Goal: Task Accomplishment & Management: Manage account settings

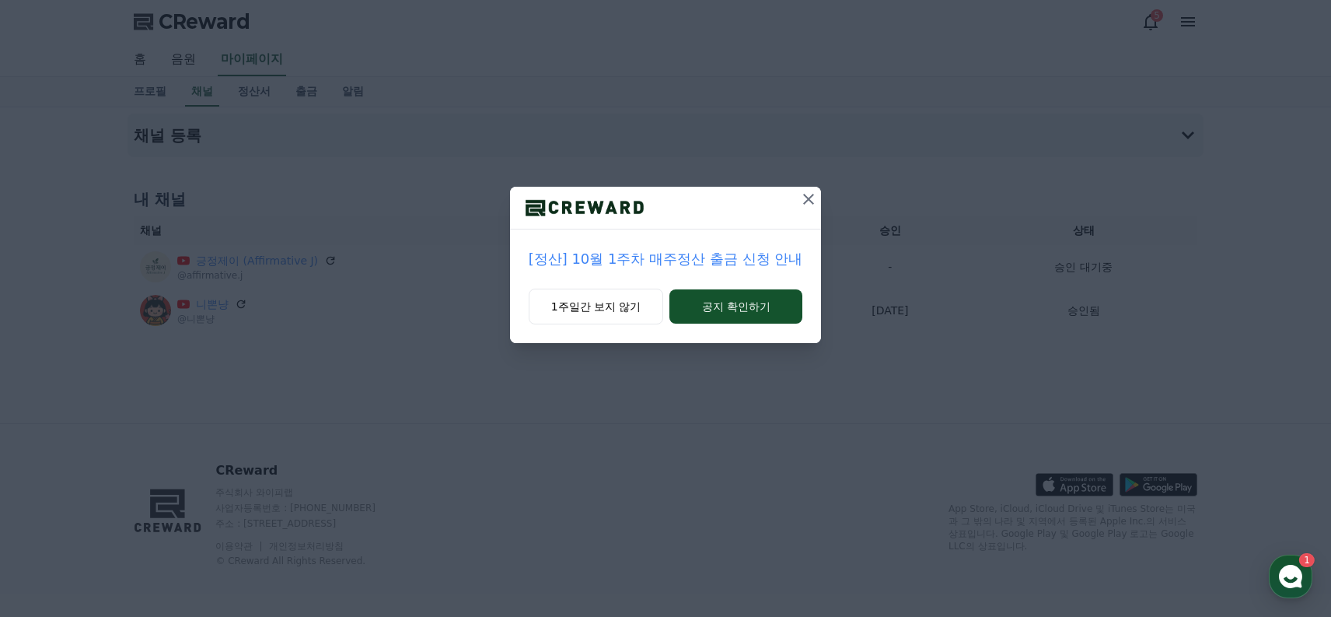
click at [812, 203] on icon at bounding box center [808, 199] width 11 height 11
click at [812, 203] on h4 "내 채널" at bounding box center [666, 199] width 1064 height 22
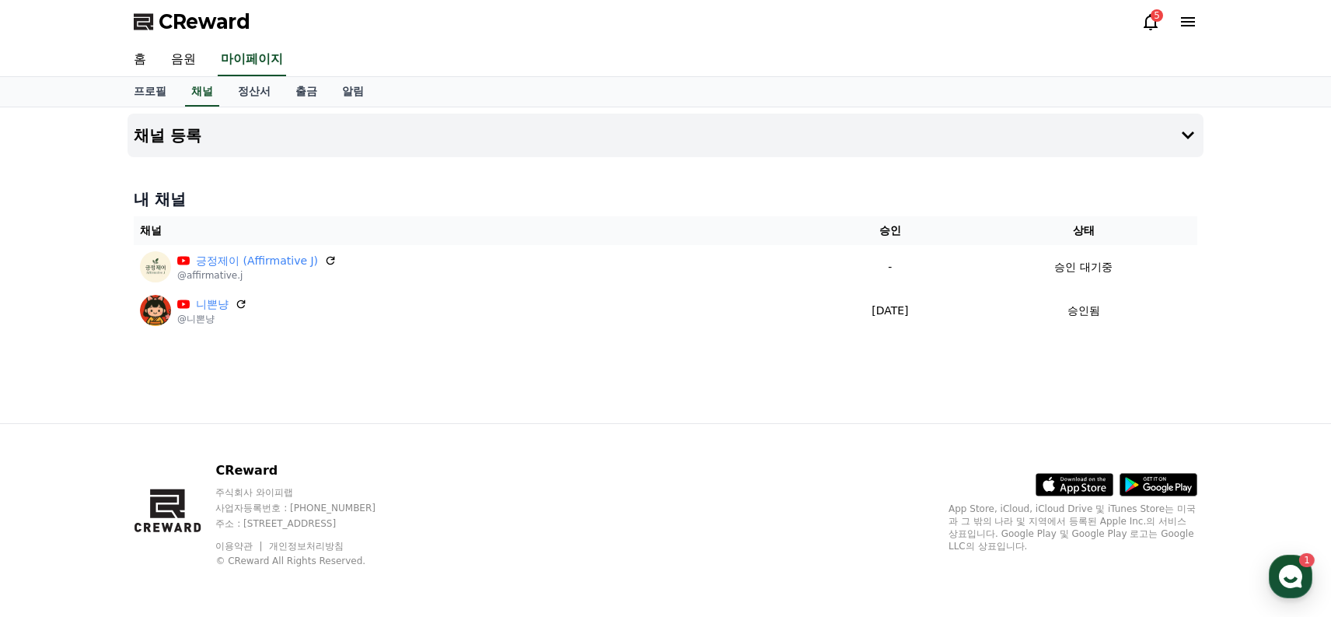
click at [622, 411] on div "채널 등록 내 채널 채널 승인 상태 긍정제이 (Affirmative J) @affirmative.j - 승인 대기중 니뽄냥 @니뽄냥 [DATE…" at bounding box center [665, 265] width 1088 height 316
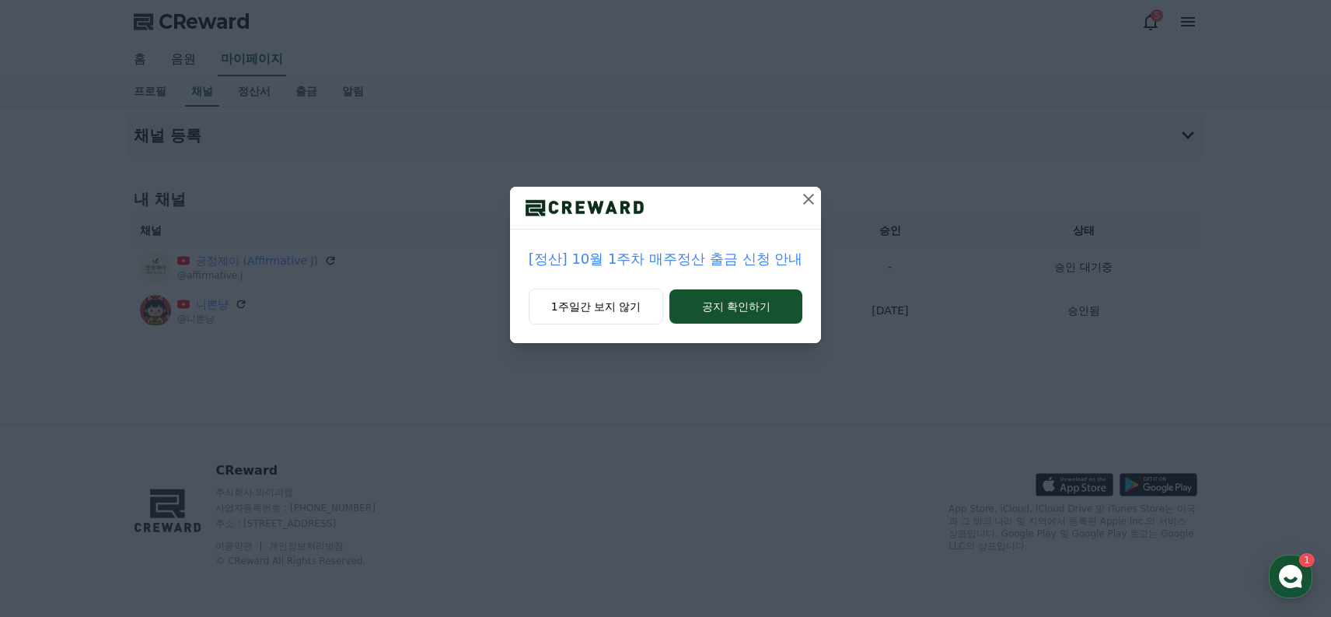
click at [815, 194] on icon at bounding box center [808, 199] width 19 height 19
click at [807, 197] on icon at bounding box center [808, 199] width 11 height 11
